Goal: Task Accomplishment & Management: Manage account settings

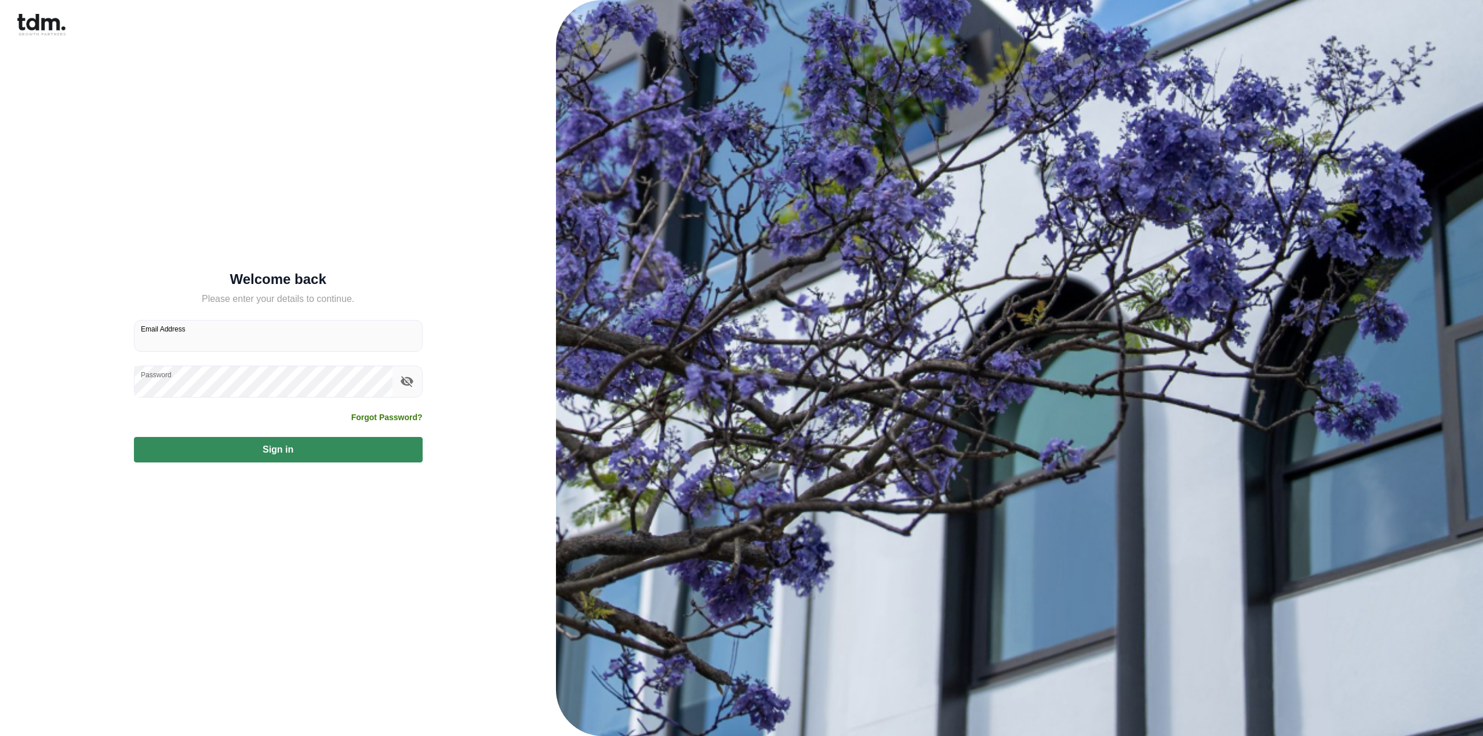
click at [246, 343] on input "Email Address" at bounding box center [277, 336] width 287 height 31
type input "**********"
click at [257, 449] on button "Sign in" at bounding box center [278, 450] width 289 height 26
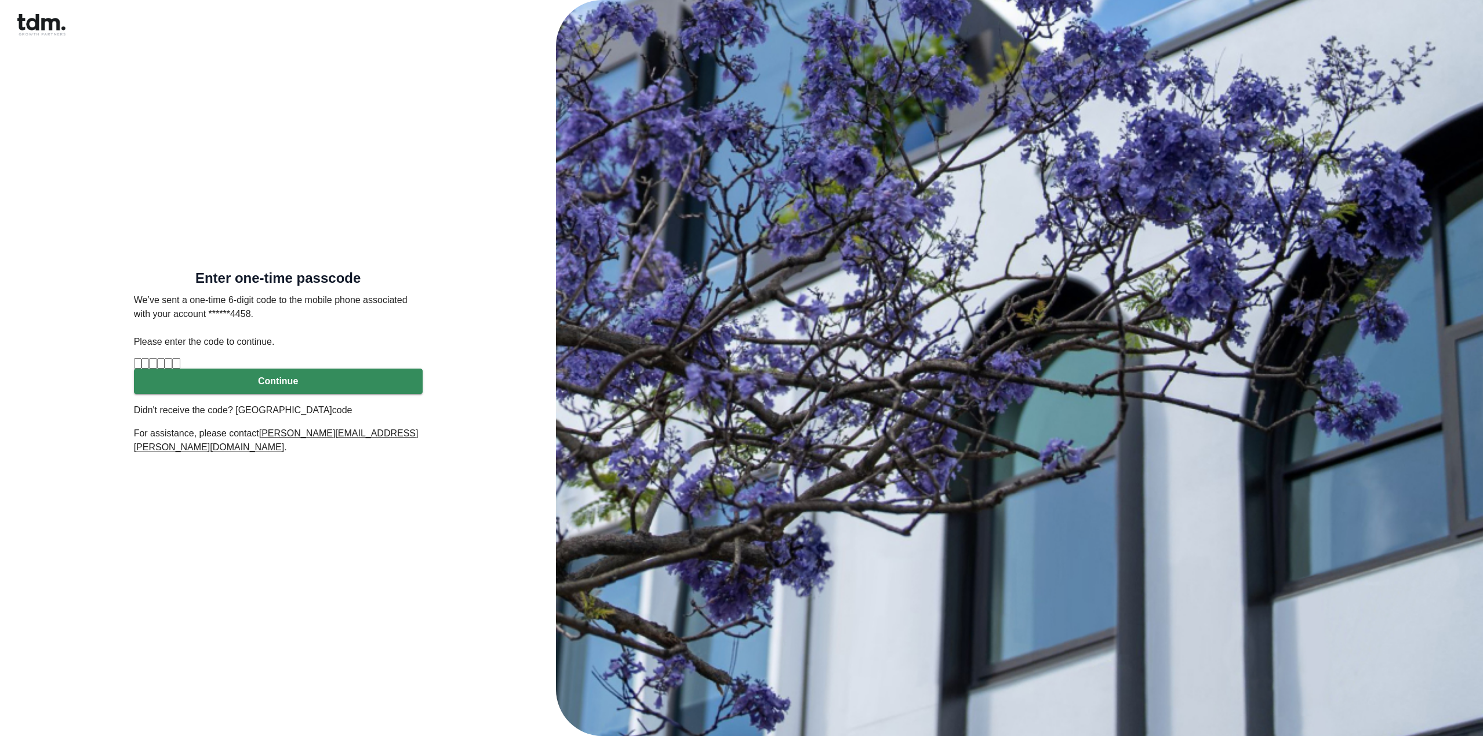
click at [345, 415] on link "code" at bounding box center [342, 410] width 20 height 10
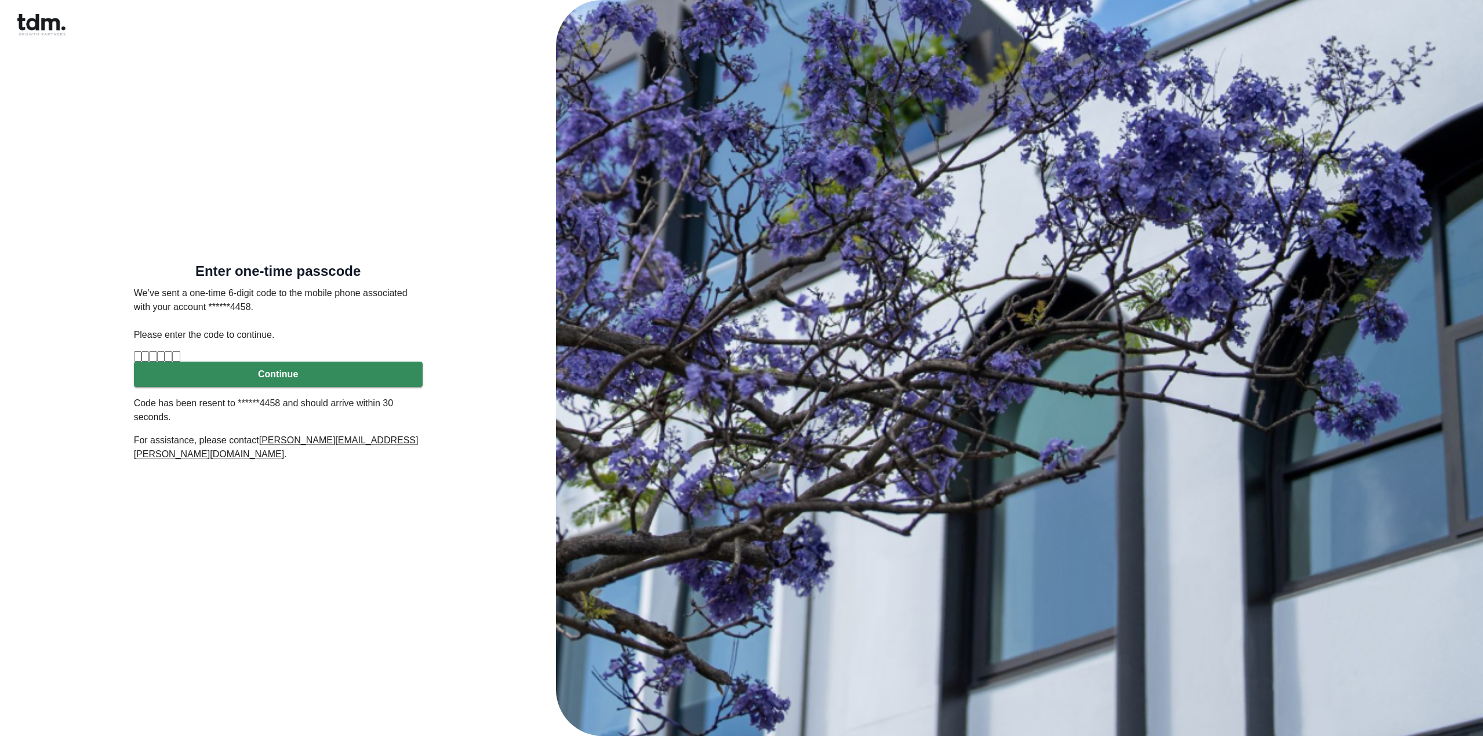
type input "*"
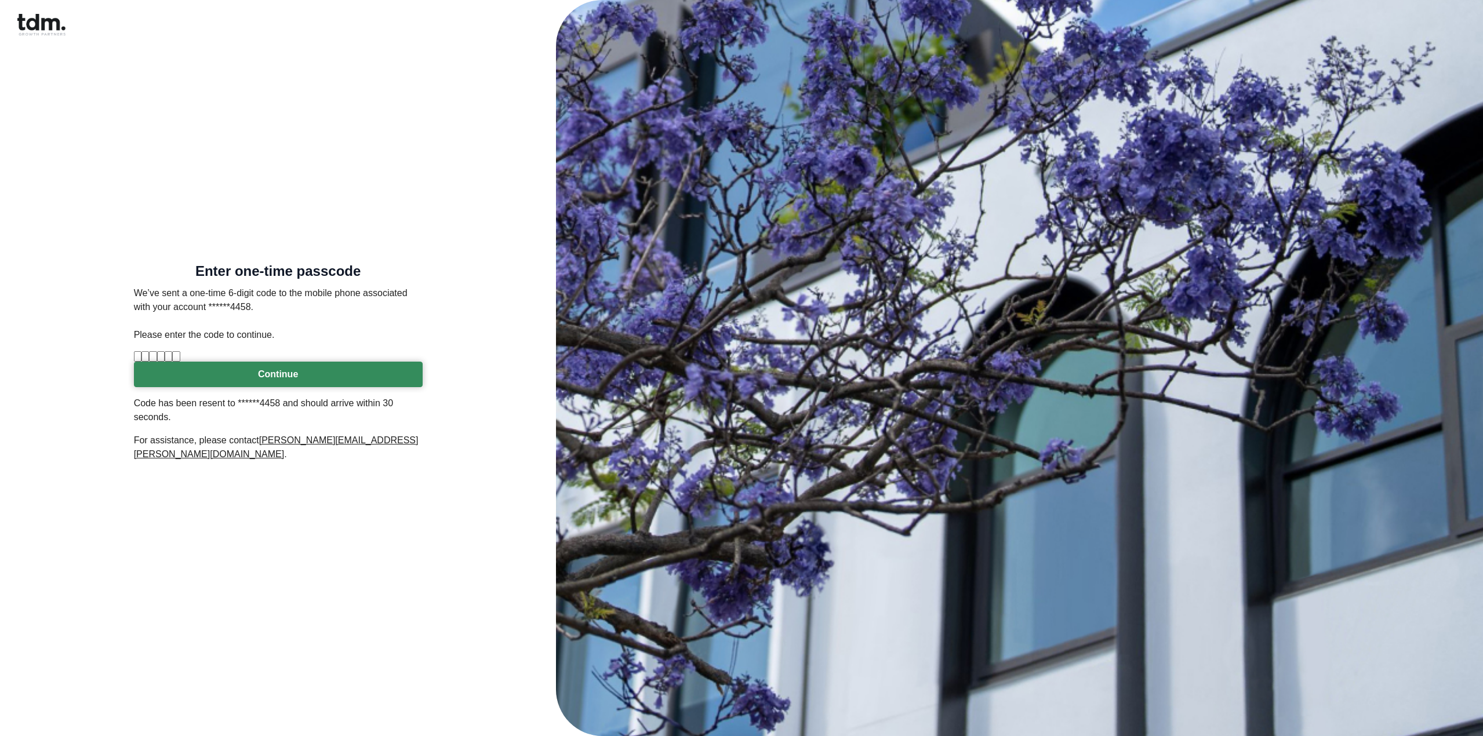
type input "*"
click at [266, 387] on button "Continue" at bounding box center [278, 375] width 289 height 26
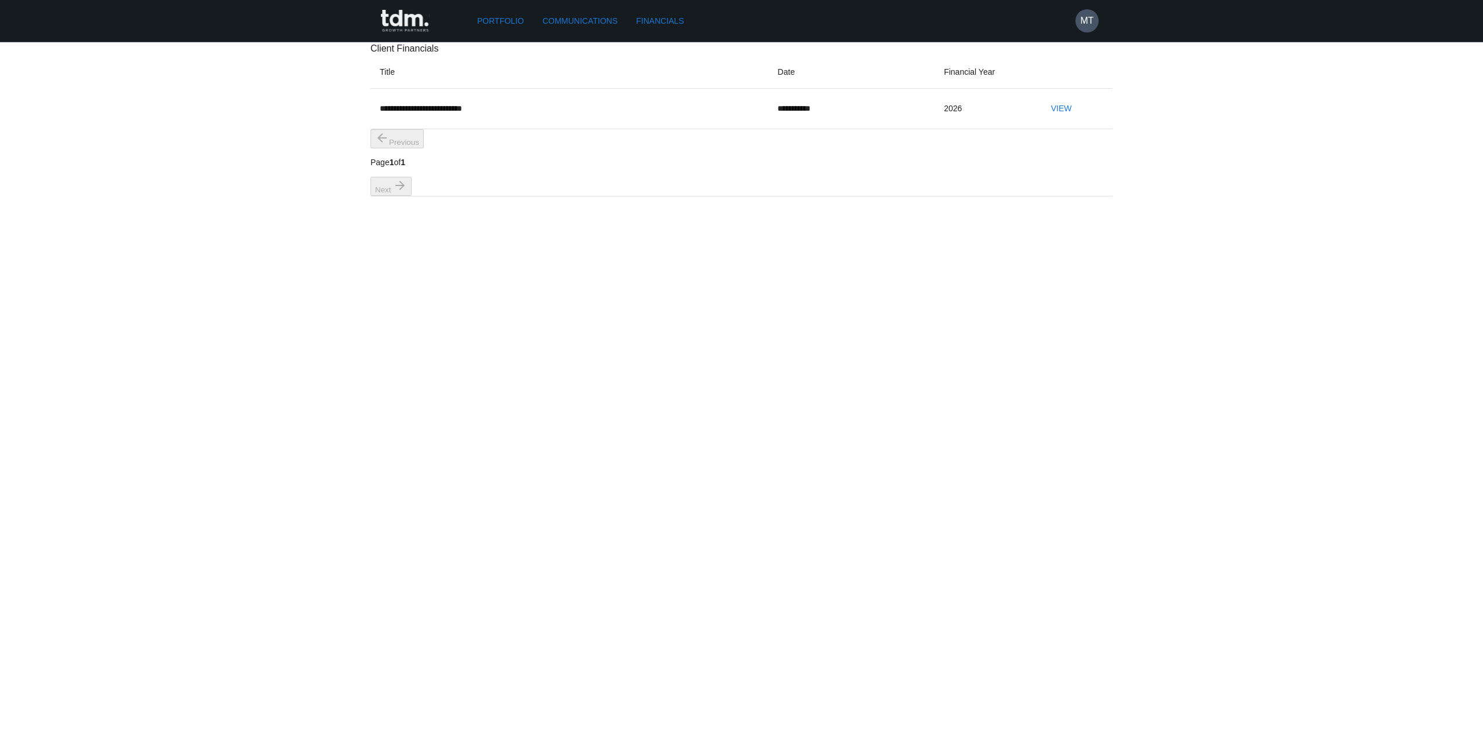
click at [1057, 119] on button "View" at bounding box center [1061, 108] width 37 height 21
